Goal: Task Accomplishment & Management: Manage account settings

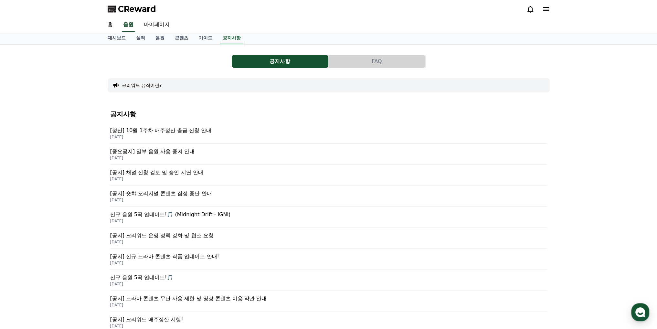
click at [138, 10] on span "CReward" at bounding box center [137, 9] width 38 height 10
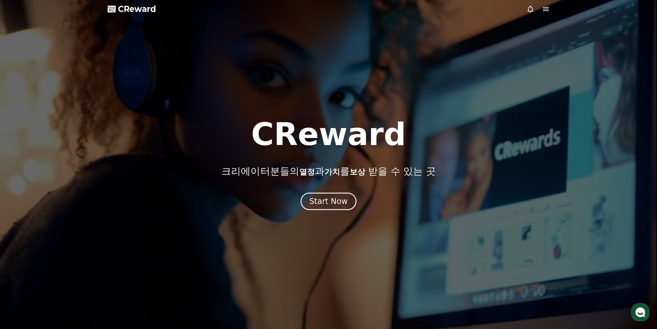
drag, startPoint x: 435, startPoint y: 29, endPoint x: 458, endPoint y: 23, distance: 23.6
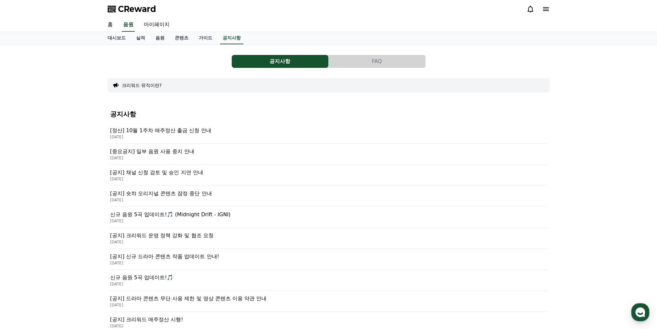
click at [549, 12] on icon at bounding box center [546, 9] width 8 height 8
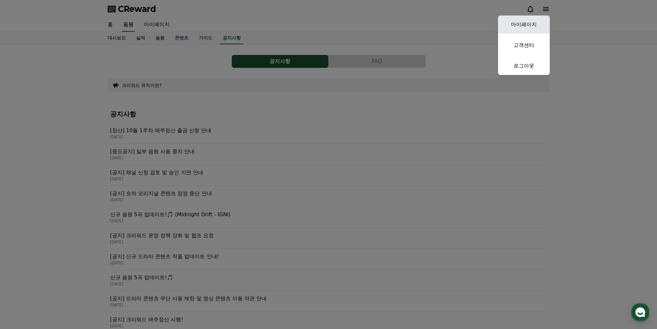
click at [531, 27] on link "마이페이지" at bounding box center [524, 25] width 52 height 18
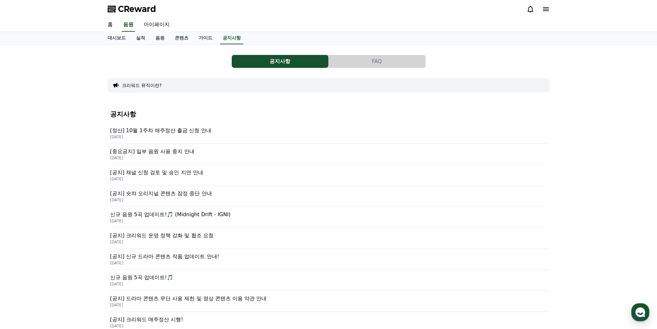
select select "**********"
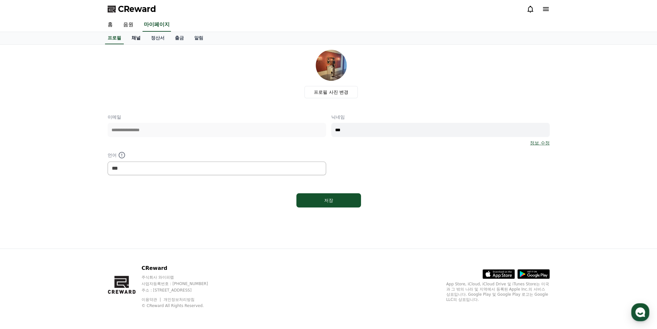
click at [134, 38] on link "채널" at bounding box center [135, 38] width 19 height 12
